Goal: Navigation & Orientation: Find specific page/section

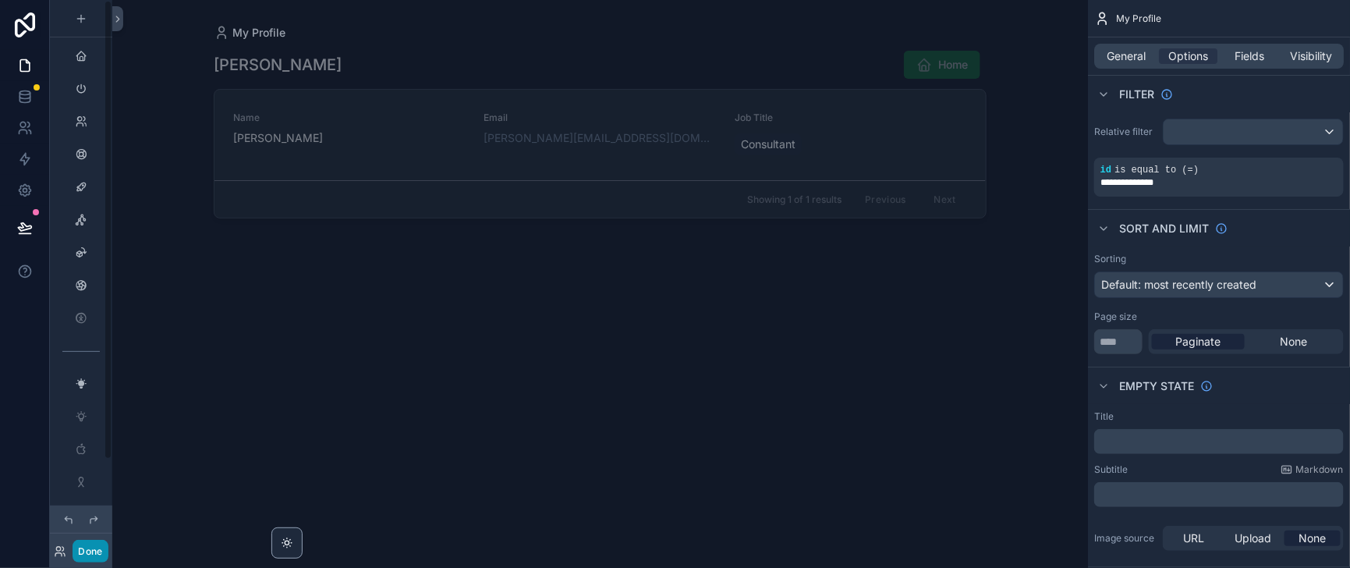
click at [98, 377] on button "Done" at bounding box center [90, 551] width 35 height 23
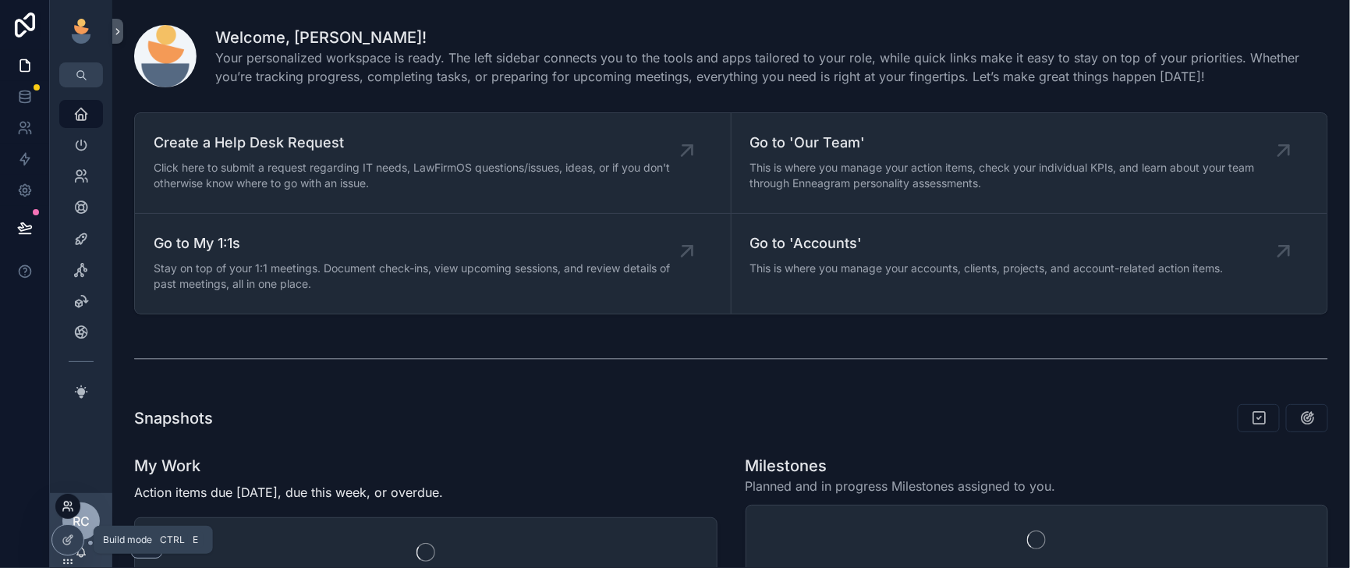
click at [64, 377] on icon at bounding box center [68, 506] width 12 height 12
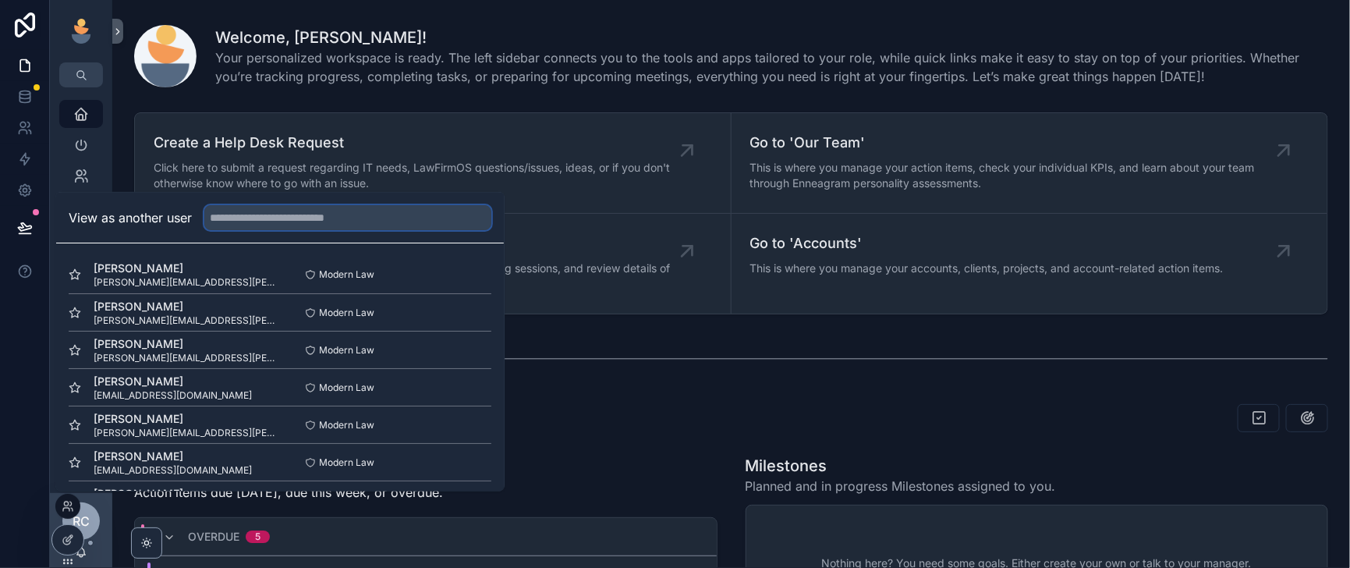
click at [292, 205] on input "text" at bounding box center [347, 217] width 287 height 25
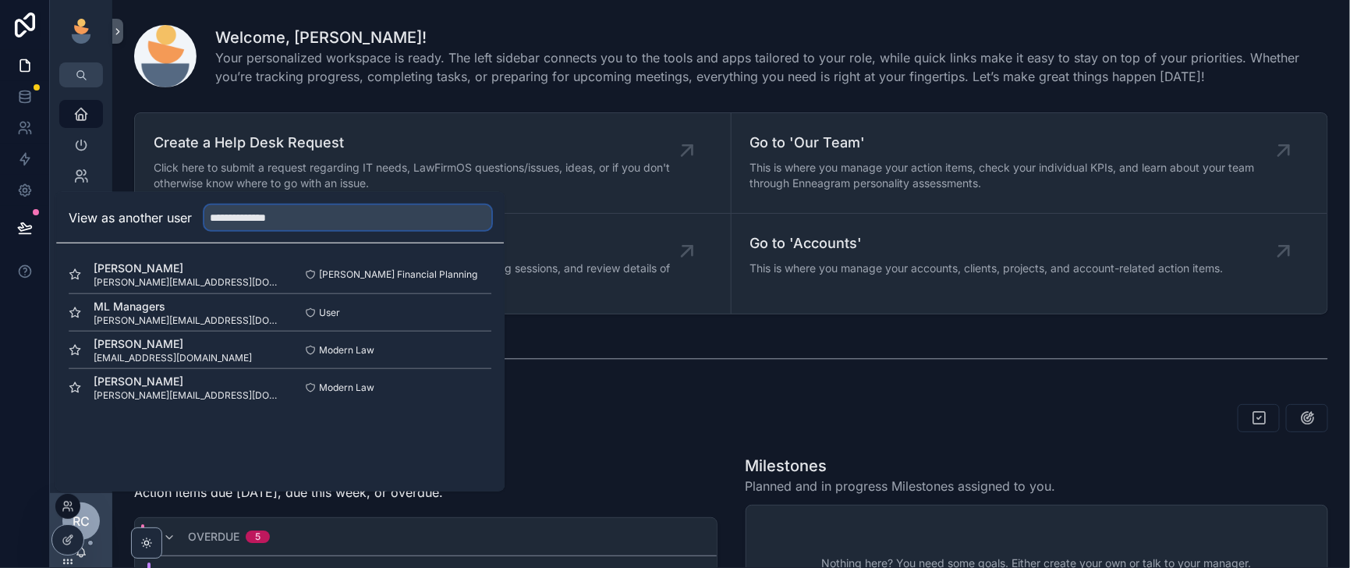
type input "**********"
click at [491, 376] on button "Select" at bounding box center [471, 387] width 41 height 23
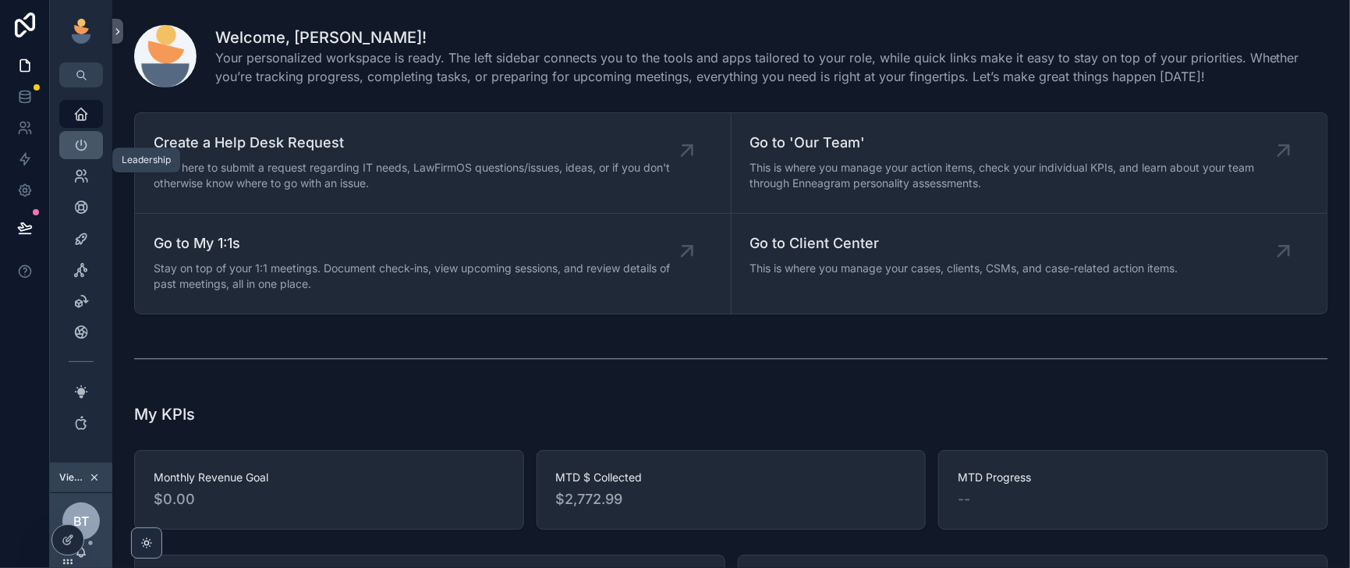
click at [89, 153] on icon "scrollable content" at bounding box center [81, 145] width 16 height 16
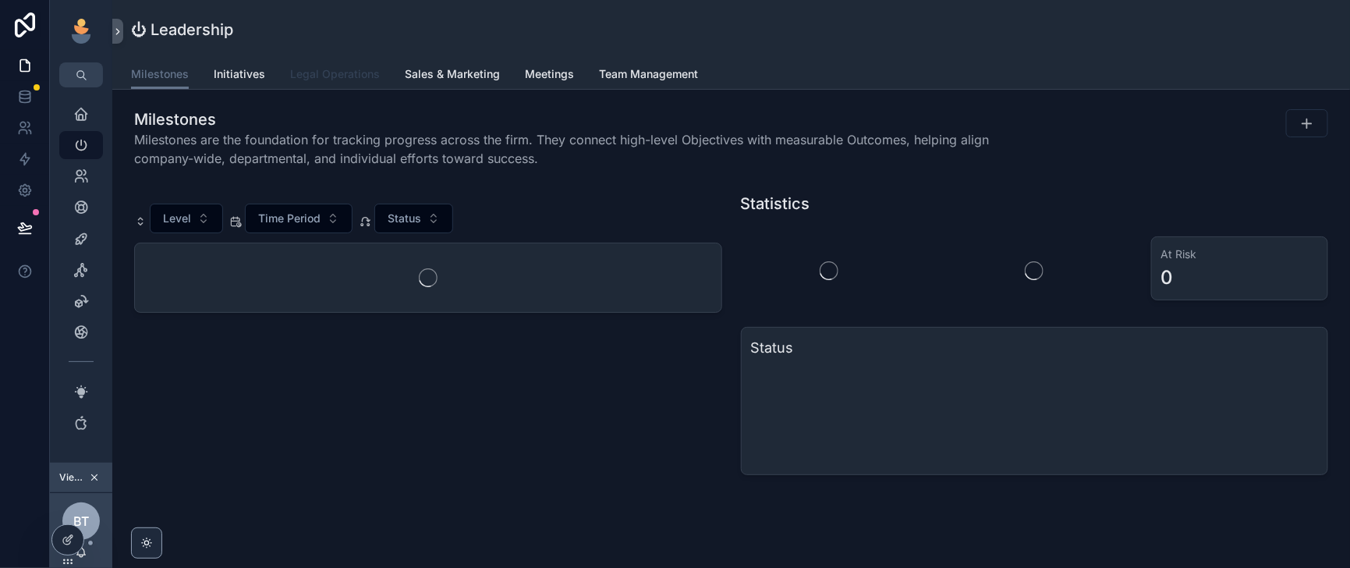
click at [380, 82] on span "Legal Operations" at bounding box center [335, 74] width 90 height 16
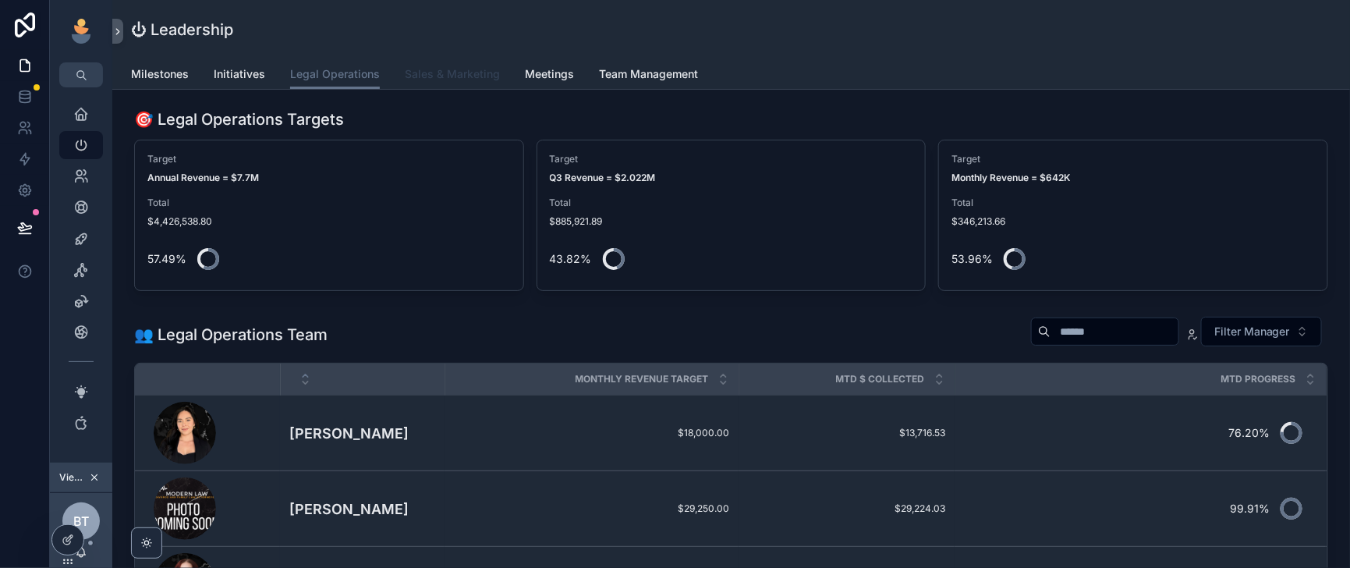
click at [500, 82] on span "Sales & Marketing" at bounding box center [452, 74] width 95 height 16
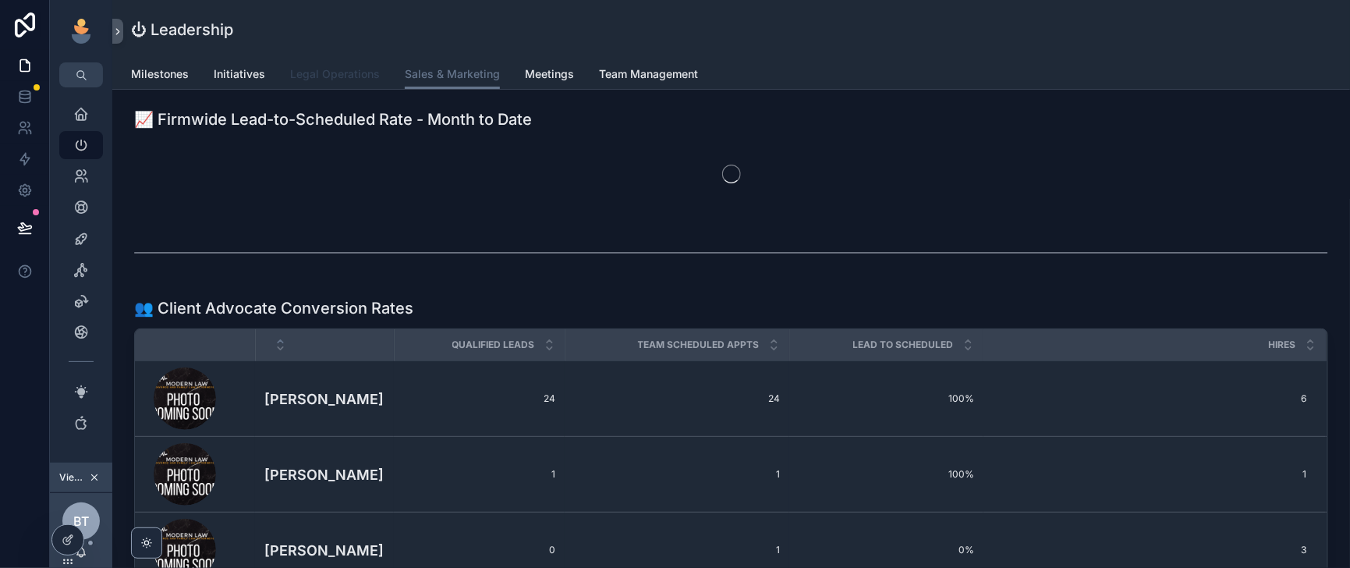
click at [380, 82] on span "Legal Operations" at bounding box center [335, 74] width 90 height 16
